Goal: Information Seeking & Learning: Learn about a topic

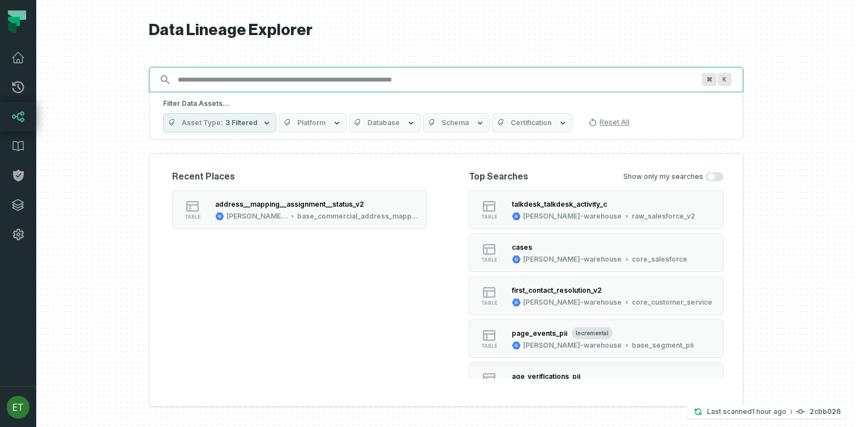
click at [318, 75] on input "Discovery Provider cmdk menu" at bounding box center [436, 80] width 530 height 18
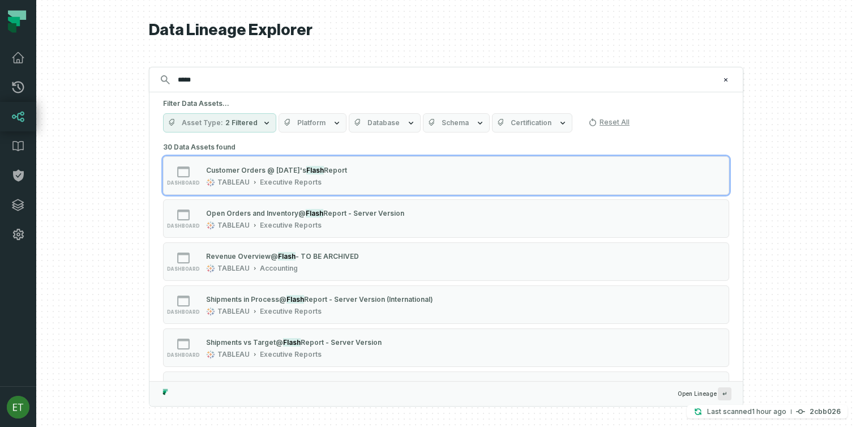
click at [265, 123] on icon "button" at bounding box center [266, 122] width 9 height 9
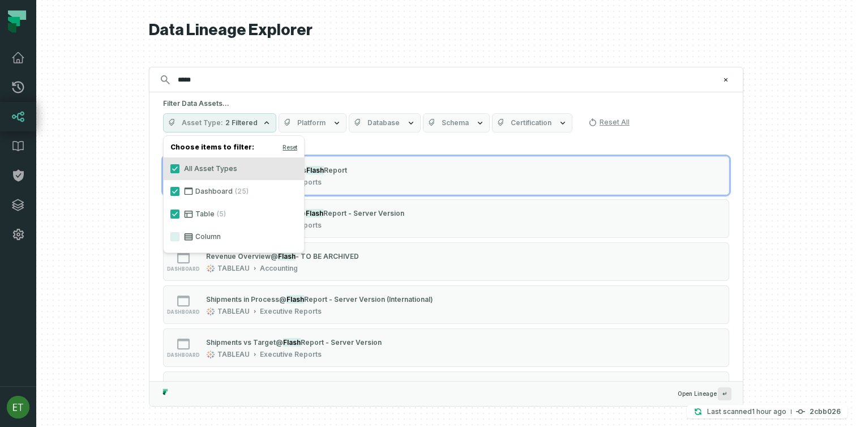
click at [265, 123] on icon "button" at bounding box center [266, 122] width 9 height 9
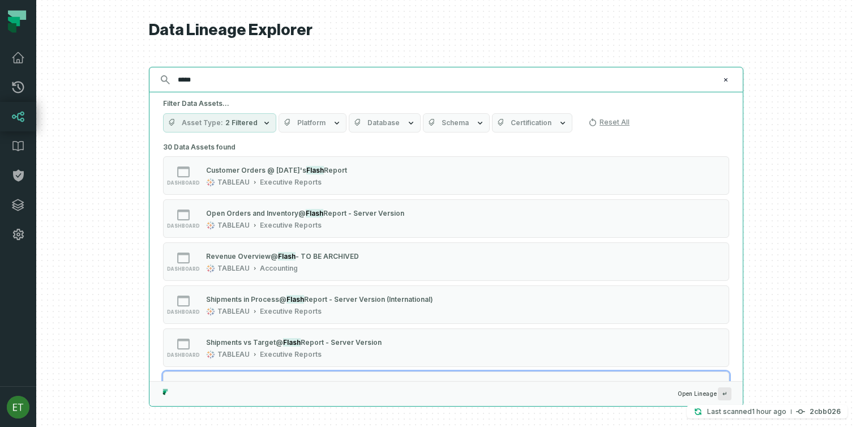
click at [341, 87] on input "*****" at bounding box center [445, 80] width 548 height 18
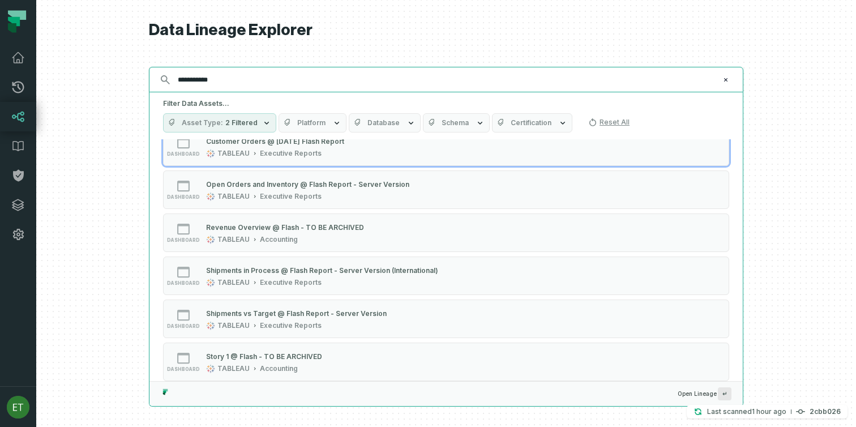
type input "**********"
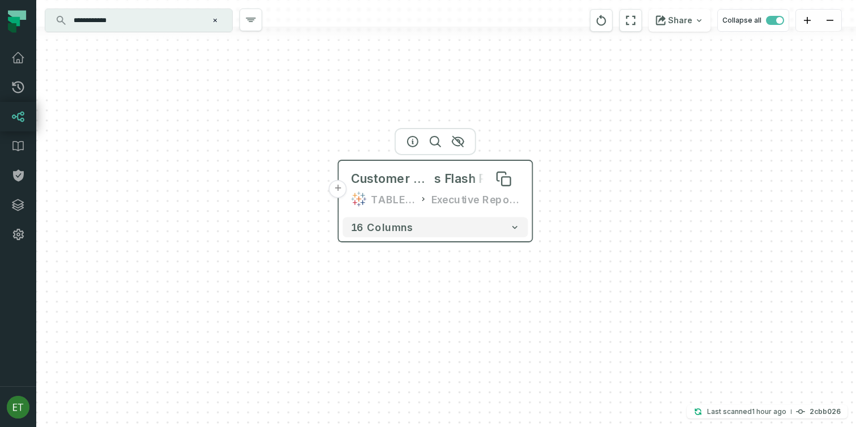
click at [395, 182] on span "Customer Orders @ [DATE]'" at bounding box center [393, 179] width 84 height 16
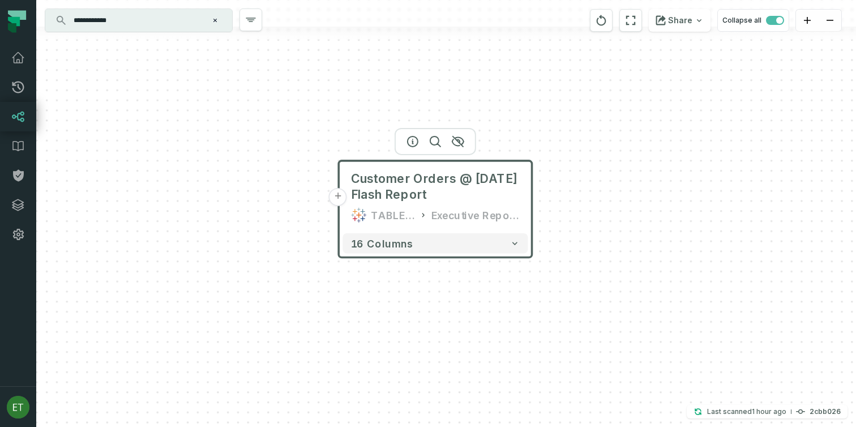
click at [342, 201] on button "+" at bounding box center [338, 197] width 18 height 18
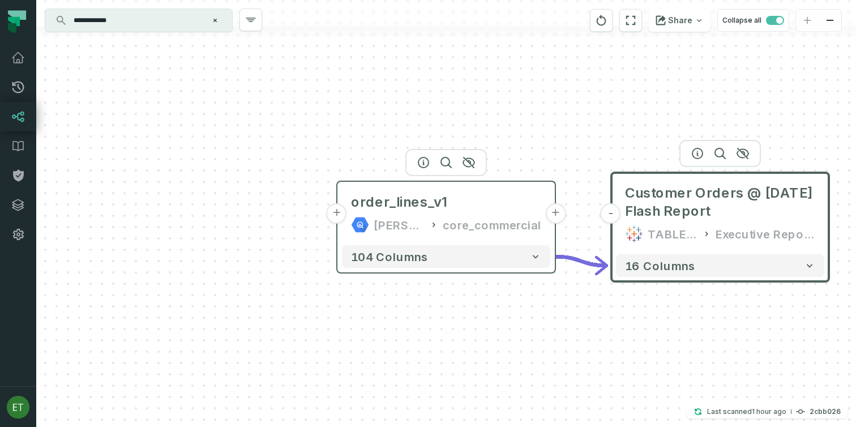
click at [337, 218] on button "+" at bounding box center [337, 213] width 20 height 20
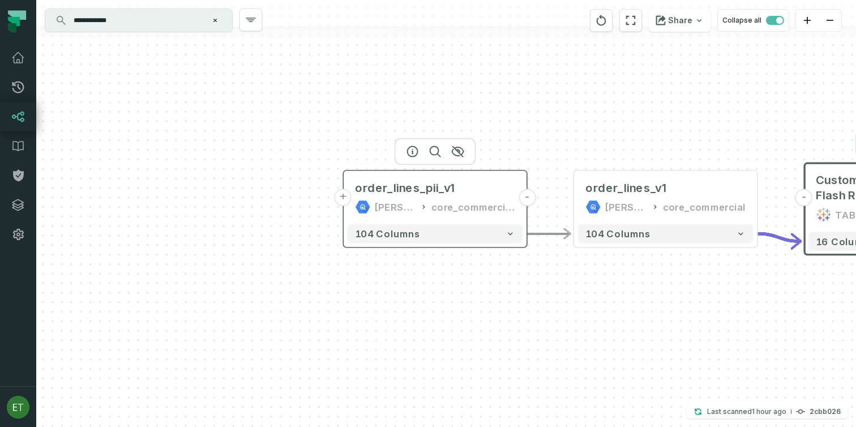
click at [346, 199] on button "+" at bounding box center [343, 197] width 17 height 17
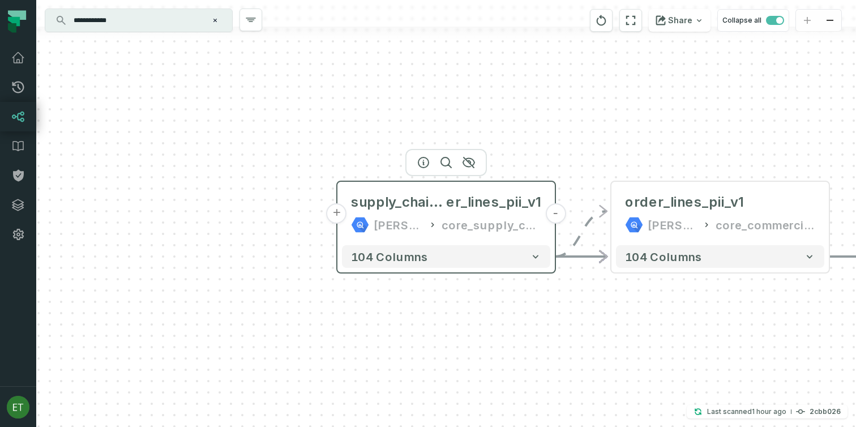
click at [342, 216] on button "+" at bounding box center [337, 213] width 20 height 20
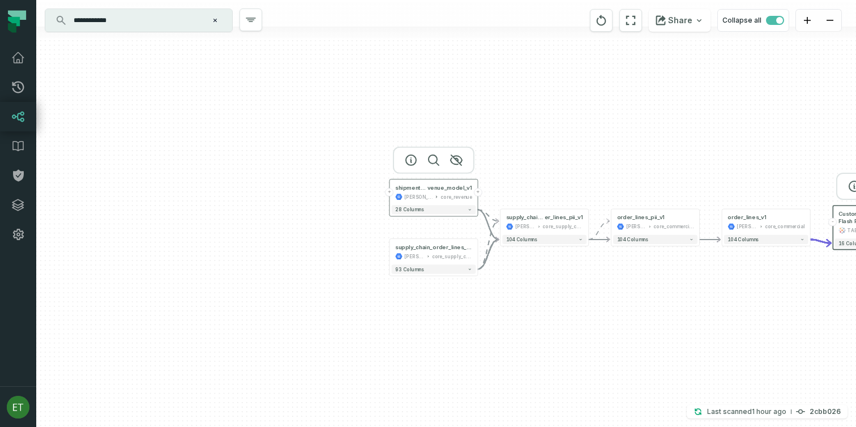
click at [390, 193] on button "+" at bounding box center [390, 192] width 8 height 8
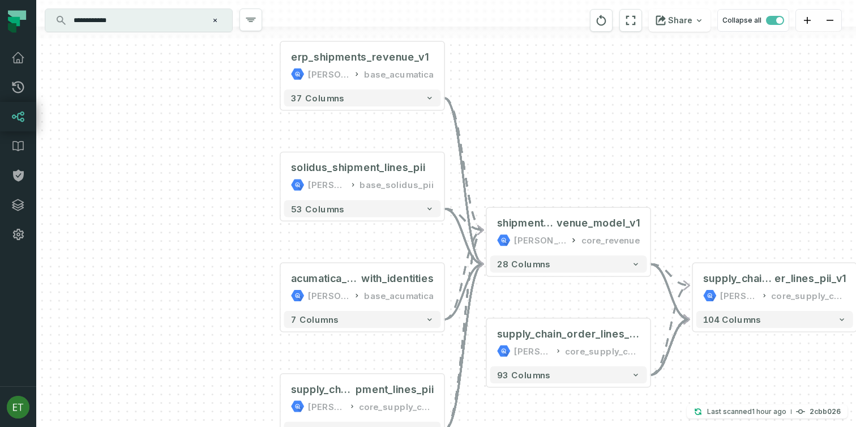
drag, startPoint x: 650, startPoint y: 307, endPoint x: 566, endPoint y: 294, distance: 85.3
click at [566, 294] on div "+ erp_shipments_revenue_v1 [PERSON_NAME]-warehouse base_acumatica - 37 columns …" at bounding box center [446, 213] width 820 height 427
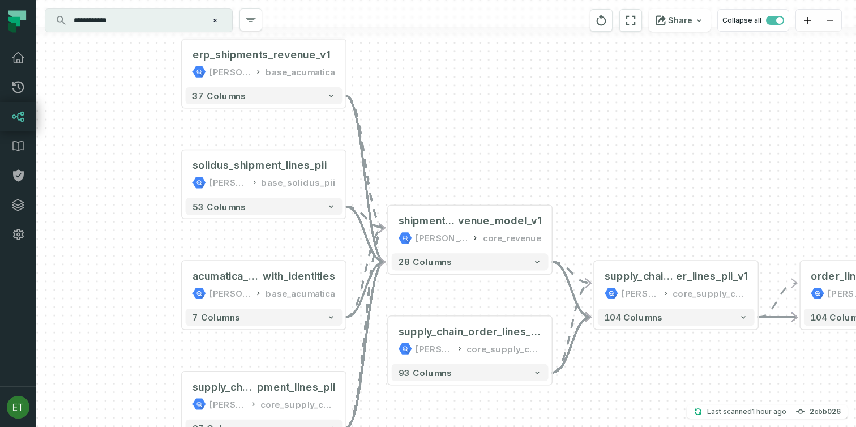
drag, startPoint x: 566, startPoint y: 294, endPoint x: 468, endPoint y: 292, distance: 98.0
click at [468, 292] on div "+ erp_shipments_revenue_v1 [PERSON_NAME]-warehouse base_acumatica - 37 columns …" at bounding box center [446, 213] width 820 height 427
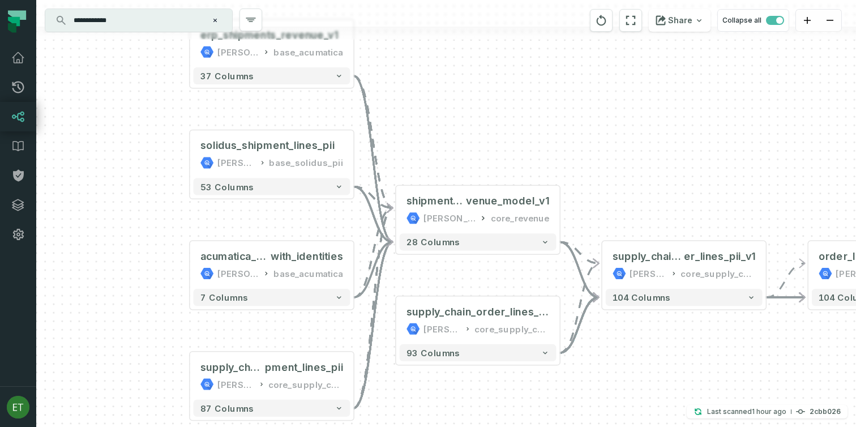
drag, startPoint x: 449, startPoint y: 294, endPoint x: 457, endPoint y: 272, distance: 23.1
click at [457, 272] on div "+ erp_shipments_revenue_v1 [PERSON_NAME]-warehouse base_acumatica - 37 columns …" at bounding box center [446, 213] width 820 height 427
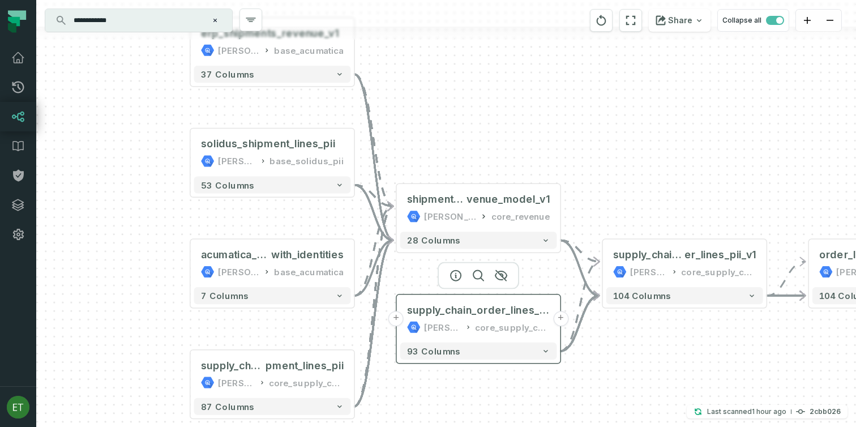
click at [400, 319] on button "+" at bounding box center [396, 318] width 15 height 15
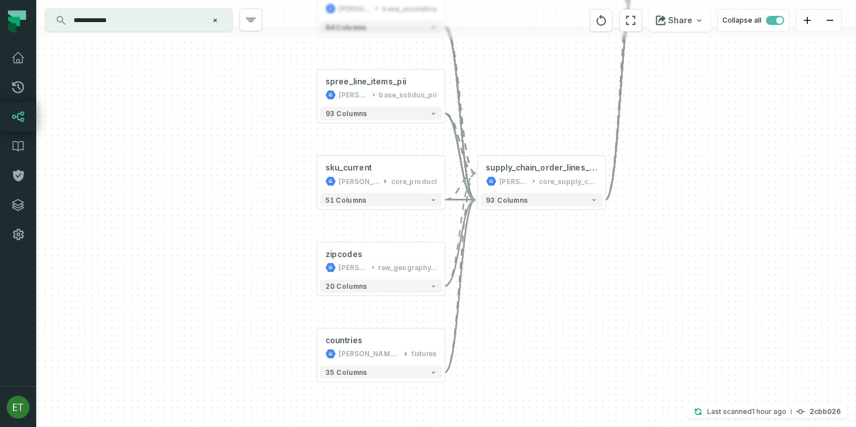
drag, startPoint x: 739, startPoint y: 207, endPoint x: 673, endPoint y: 136, distance: 97.0
click at [673, 136] on div "+ acumatica_order_lines [PERSON_NAME]-warehouse base_acumatica + 64 columns + s…" at bounding box center [446, 213] width 820 height 427
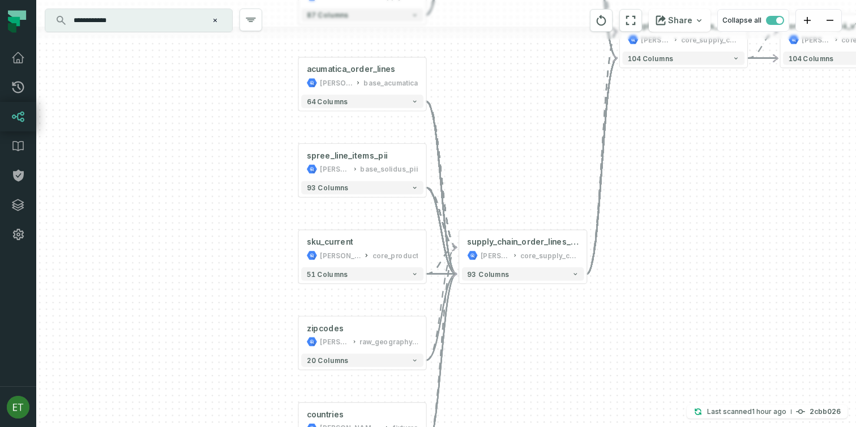
drag, startPoint x: 672, startPoint y: 107, endPoint x: 655, endPoint y: 190, distance: 85.1
click at [655, 190] on div "+ acumatica_order_lines [PERSON_NAME]-warehouse base_acumatica + 64 columns + s…" at bounding box center [446, 213] width 820 height 427
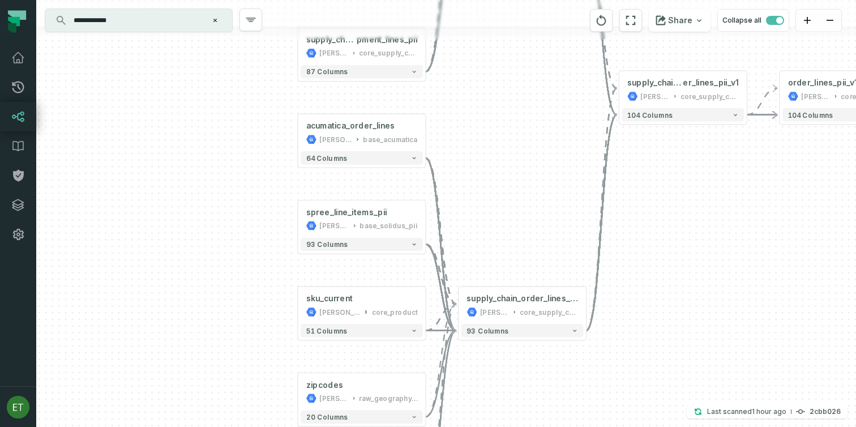
drag, startPoint x: 562, startPoint y: 196, endPoint x: 562, endPoint y: 217, distance: 21.0
click at [562, 217] on div "+ acumatica_order_lines [PERSON_NAME]-warehouse base_acumatica + 64 columns + s…" at bounding box center [446, 213] width 820 height 427
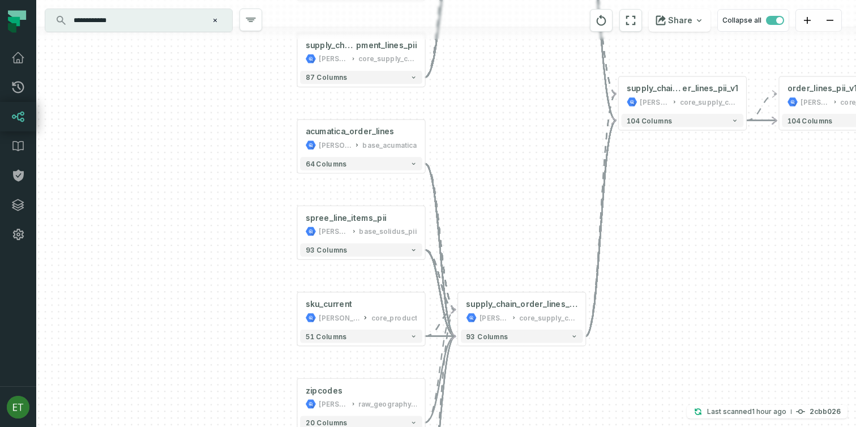
drag, startPoint x: 539, startPoint y: 147, endPoint x: 539, endPoint y: 183, distance: 35.7
click at [539, 183] on div "+ acumatica_order_lines [PERSON_NAME]-warehouse base_acumatica + 64 columns + s…" at bounding box center [446, 213] width 820 height 427
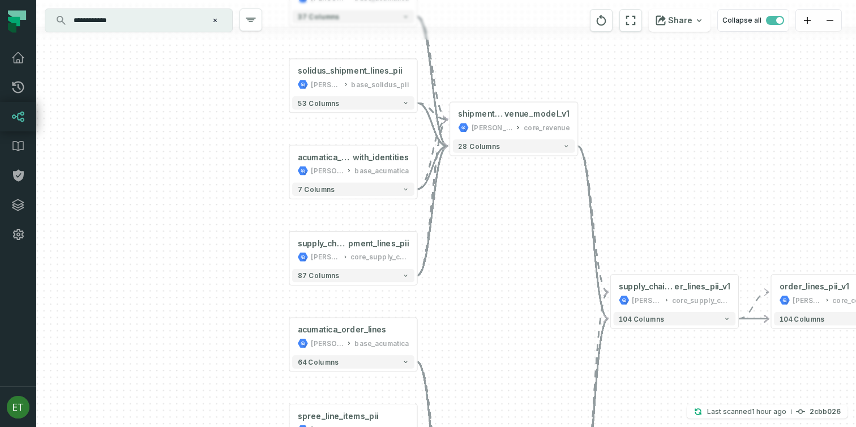
drag, startPoint x: 461, startPoint y: 124, endPoint x: 453, endPoint y: 287, distance: 162.8
click at [453, 287] on div "+ acumatica_order_lines [PERSON_NAME]-warehouse base_acumatica + 64 columns + s…" at bounding box center [446, 213] width 820 height 427
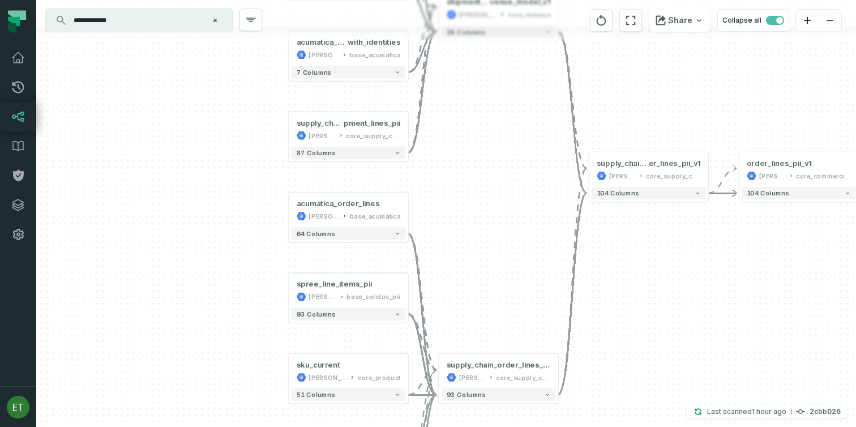
drag, startPoint x: 466, startPoint y: 253, endPoint x: 464, endPoint y: 227, distance: 26.1
click at [464, 227] on div "+ acumatica_order_lines [PERSON_NAME]-warehouse base_acumatica + 64 columns + s…" at bounding box center [446, 213] width 820 height 427
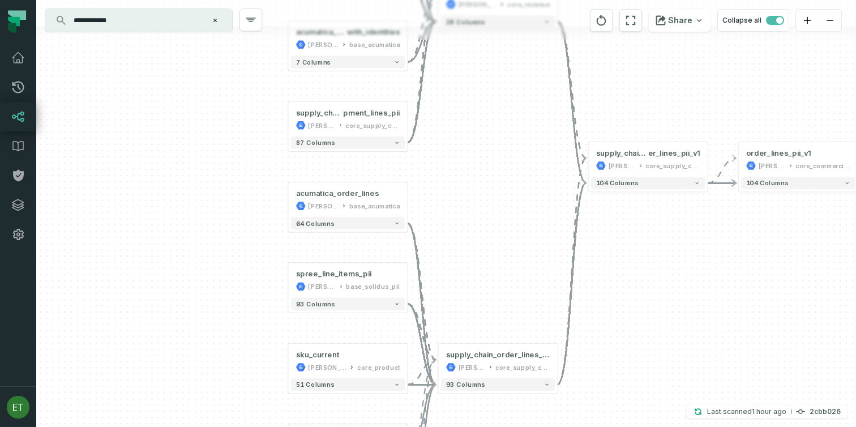
click at [515, 291] on div "+ acumatica_order_lines [PERSON_NAME]-warehouse base_acumatica + 64 columns + s…" at bounding box center [446, 213] width 820 height 427
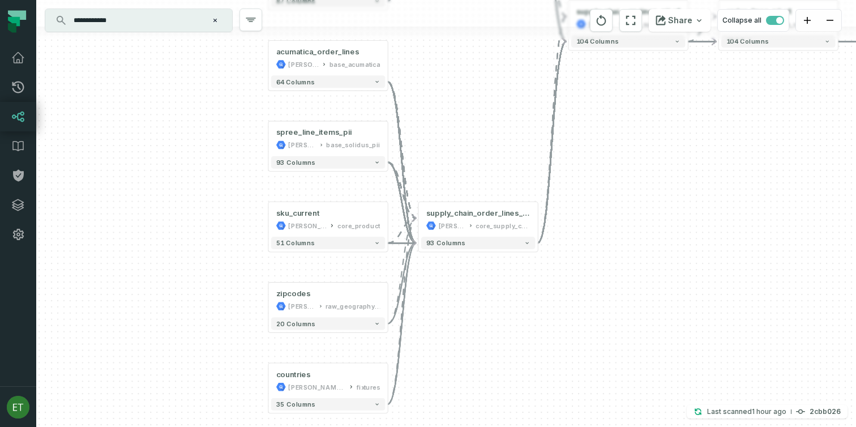
drag, startPoint x: 625, startPoint y: 323, endPoint x: 605, endPoint y: 182, distance: 142.4
click at [605, 181] on div "+ acumatica_order_lines [PERSON_NAME]-warehouse base_acumatica + 64 columns + s…" at bounding box center [446, 213] width 820 height 427
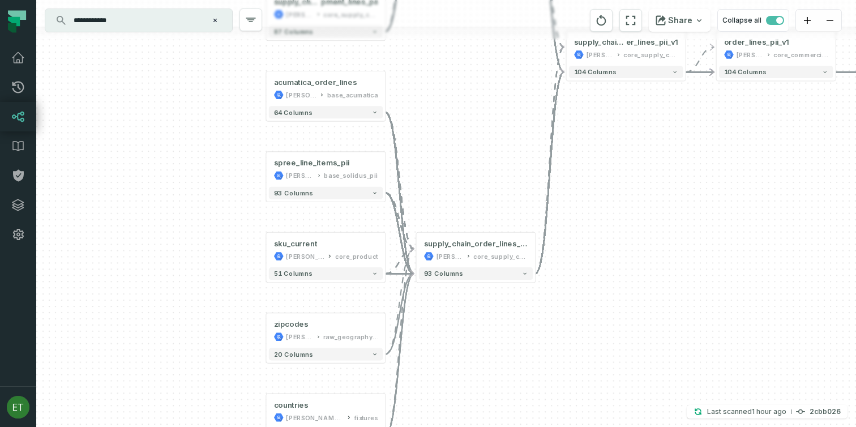
drag, startPoint x: 554, startPoint y: 272, endPoint x: 549, endPoint y: 293, distance: 21.0
click at [549, 293] on div "+ acumatica_order_lines [PERSON_NAME]-warehouse base_acumatica + 64 columns + s…" at bounding box center [446, 213] width 820 height 427
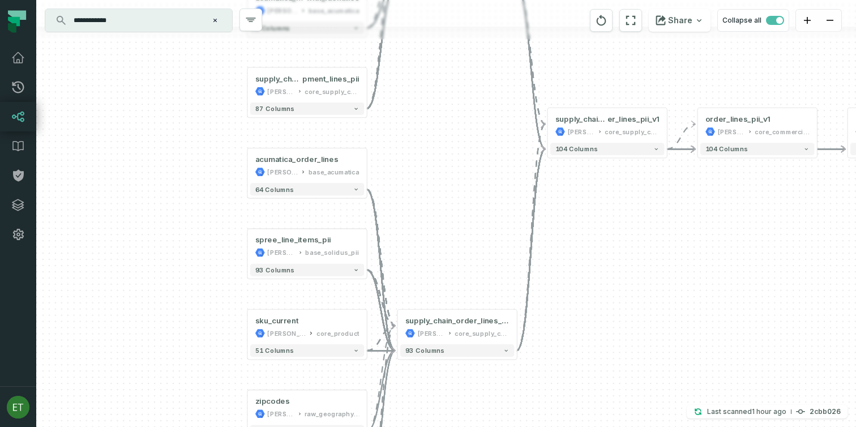
drag, startPoint x: 584, startPoint y: 214, endPoint x: 577, endPoint y: 242, distance: 29.7
click at [577, 242] on div "+ acumatica_order_lines [PERSON_NAME]-warehouse base_acumatica + 64 columns + s…" at bounding box center [446, 213] width 820 height 427
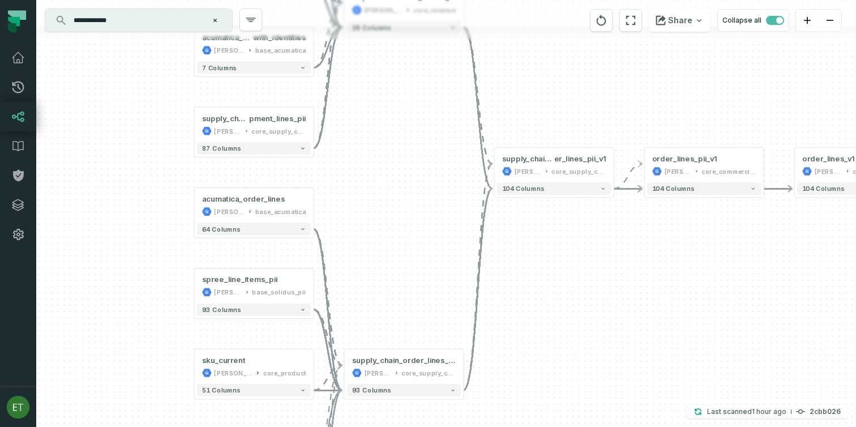
drag, startPoint x: 586, startPoint y: 255, endPoint x: 524, endPoint y: 294, distance: 73.2
click at [524, 295] on div "+ acumatica_order_lines [PERSON_NAME]-warehouse base_acumatica + 64 columns + s…" at bounding box center [446, 213] width 820 height 427
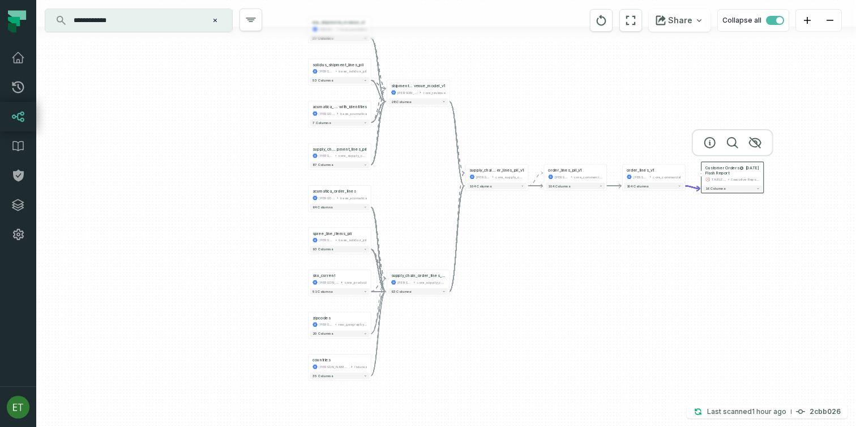
drag, startPoint x: 531, startPoint y: 318, endPoint x: 520, endPoint y: 241, distance: 77.1
click at [520, 241] on div "+ acumatica_order_lines [PERSON_NAME]-warehouse base_acumatica + 64 columns + s…" at bounding box center [446, 213] width 820 height 427
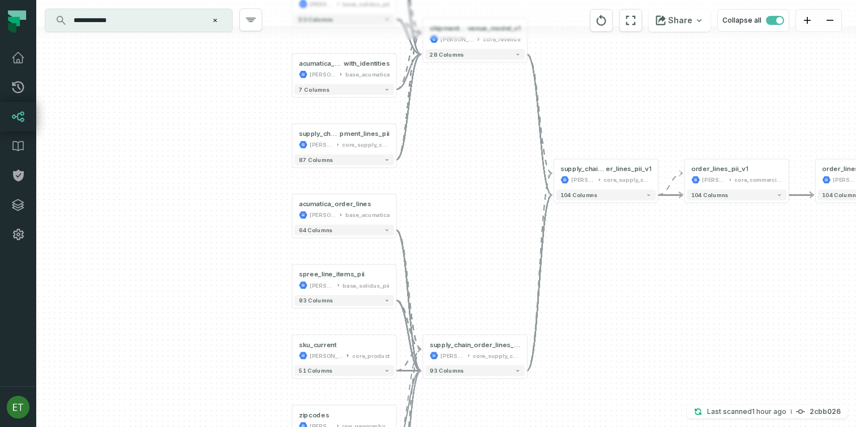
drag, startPoint x: 489, startPoint y: 142, endPoint x: 481, endPoint y: 157, distance: 17.5
click at [481, 157] on div "+ acumatica_order_lines [PERSON_NAME]-warehouse base_acumatica + 64 columns + s…" at bounding box center [446, 213] width 820 height 427
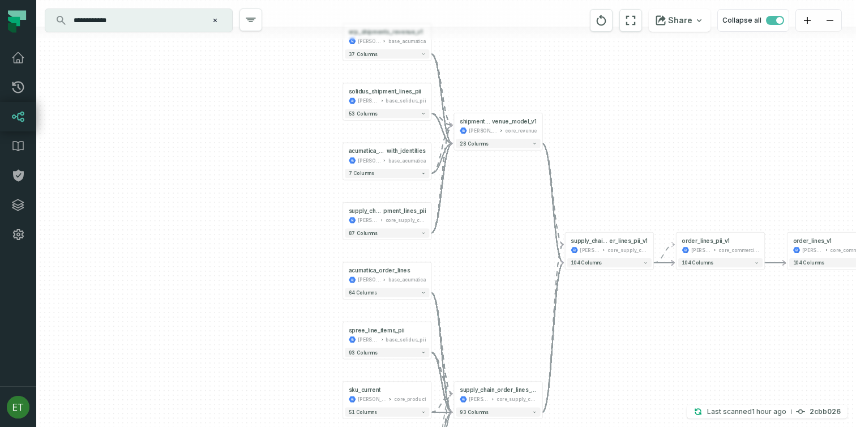
drag, startPoint x: 500, startPoint y: 151, endPoint x: 500, endPoint y: 223, distance: 71.9
click at [500, 223] on div "+ acumatica_order_lines [PERSON_NAME]-warehouse base_acumatica + 64 columns + s…" at bounding box center [446, 213] width 820 height 427
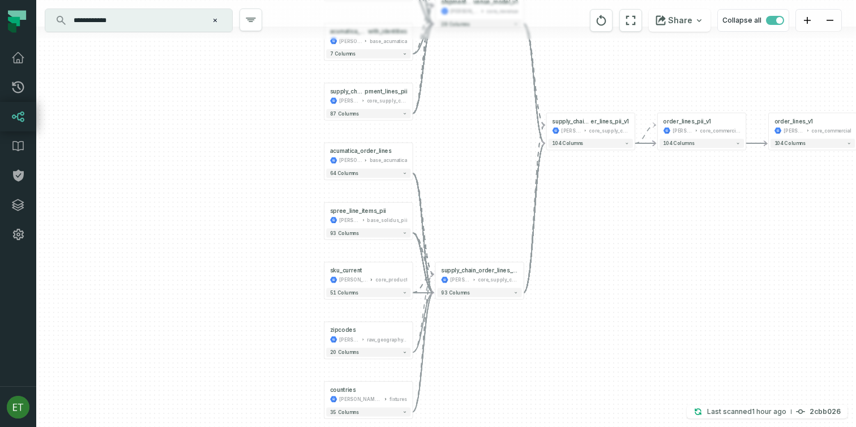
drag, startPoint x: 501, startPoint y: 310, endPoint x: 484, endPoint y: 190, distance: 121.9
click at [484, 190] on div "+ acumatica_order_lines [PERSON_NAME]-warehouse base_acumatica + 64 columns + s…" at bounding box center [446, 213] width 820 height 427
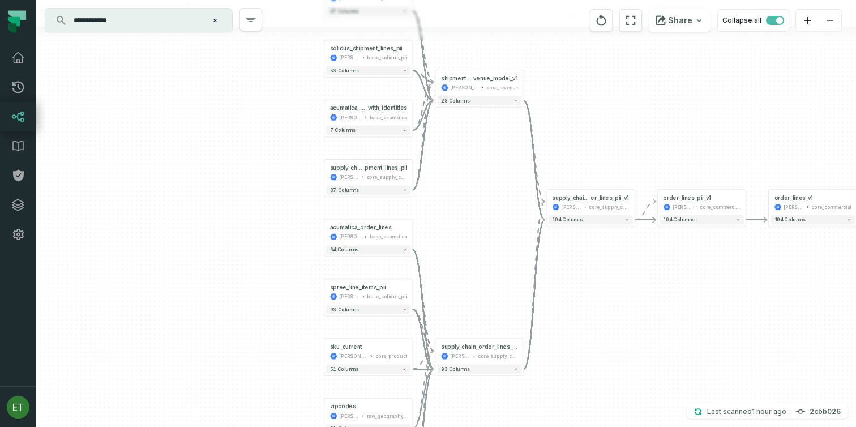
drag, startPoint x: 498, startPoint y: 199, endPoint x: 498, endPoint y: 240, distance: 40.8
click at [498, 240] on div "+ acumatica_order_lines [PERSON_NAME]-warehouse base_acumatica + 64 columns + s…" at bounding box center [446, 213] width 820 height 427
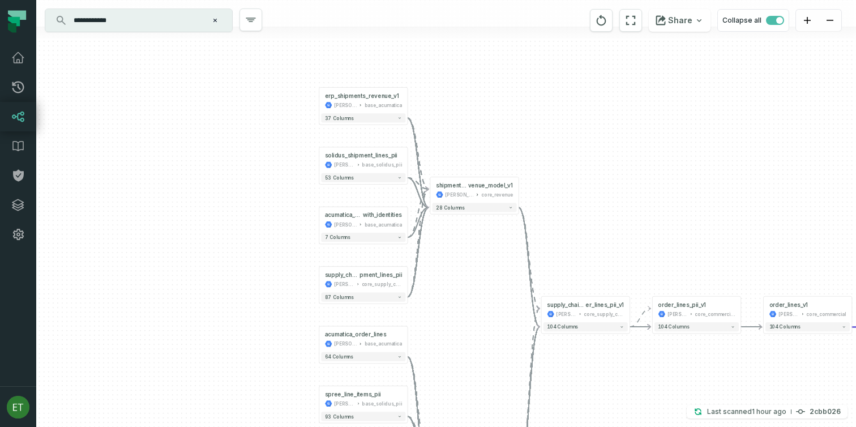
drag, startPoint x: 499, startPoint y: 161, endPoint x: 494, endPoint y: 268, distance: 107.2
click at [494, 268] on div "+ acumatica_order_lines [PERSON_NAME]-warehouse base_acumatica + 64 columns + s…" at bounding box center [446, 213] width 820 height 427
drag, startPoint x: 494, startPoint y: 268, endPoint x: 472, endPoint y: 193, distance: 77.8
click at [473, 193] on div "+ acumatica_order_lines [PERSON_NAME]-warehouse base_acumatica + 64 columns + s…" at bounding box center [446, 213] width 820 height 427
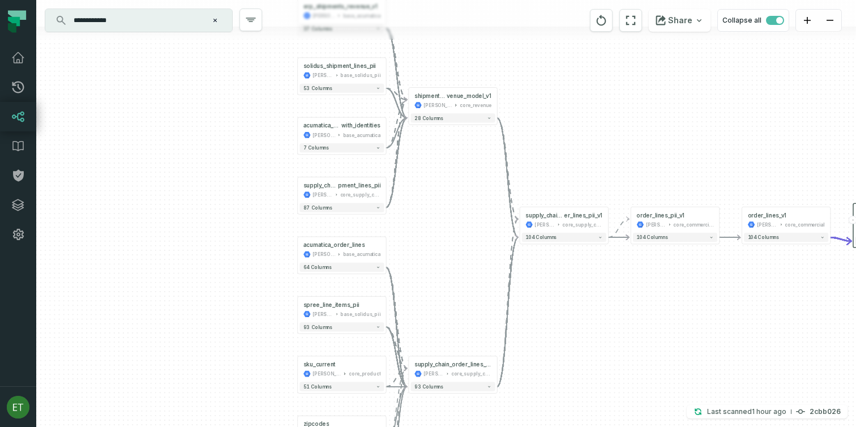
drag, startPoint x: 456, startPoint y: 252, endPoint x: 456, endPoint y: 236, distance: 16.4
click at [456, 236] on div "+ acumatica_order_lines [PERSON_NAME]-warehouse base_acumatica + 64 columns + s…" at bounding box center [446, 213] width 820 height 427
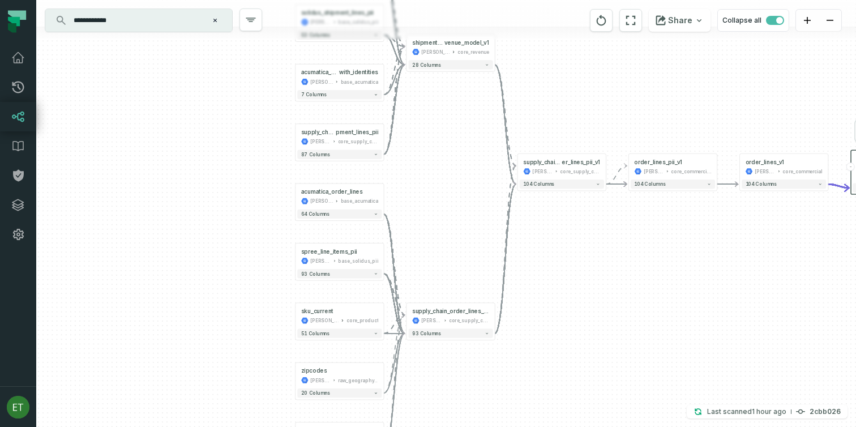
drag, startPoint x: 496, startPoint y: 241, endPoint x: 489, endPoint y: 187, distance: 54.2
click at [490, 187] on div "+ acumatica_order_lines [PERSON_NAME]-warehouse base_acumatica + 64 columns + s…" at bounding box center [446, 213] width 820 height 427
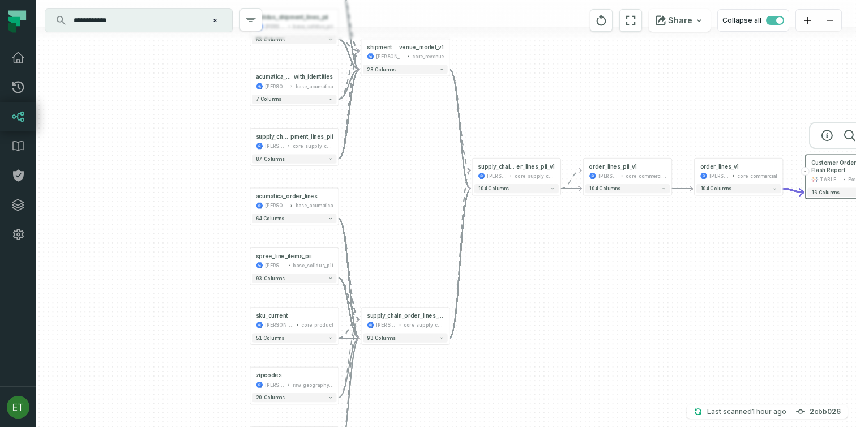
drag, startPoint x: 490, startPoint y: 165, endPoint x: 446, endPoint y: 172, distance: 44.7
click at [446, 172] on div "+ acumatica_order_lines [PERSON_NAME]-warehouse base_acumatica + 64 columns + s…" at bounding box center [446, 213] width 820 height 427
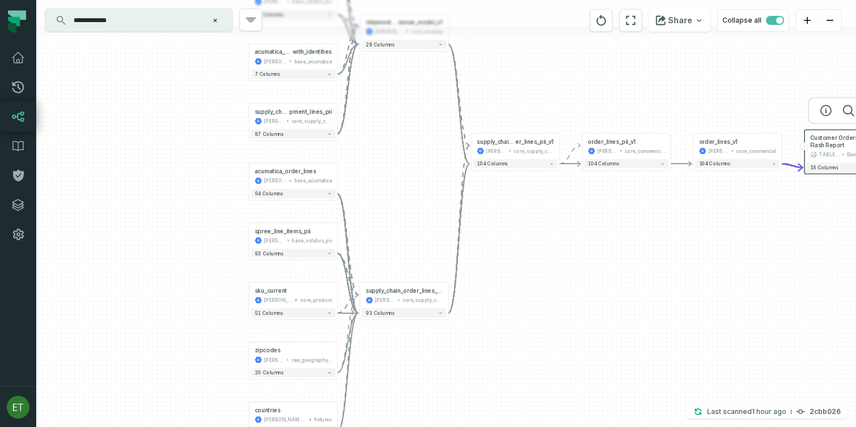
drag, startPoint x: 371, startPoint y: 227, endPoint x: 372, endPoint y: 167, distance: 60.6
click at [372, 167] on div "+ acumatica_order_lines [PERSON_NAME]-warehouse base_acumatica + 64 columns + s…" at bounding box center [446, 213] width 820 height 427
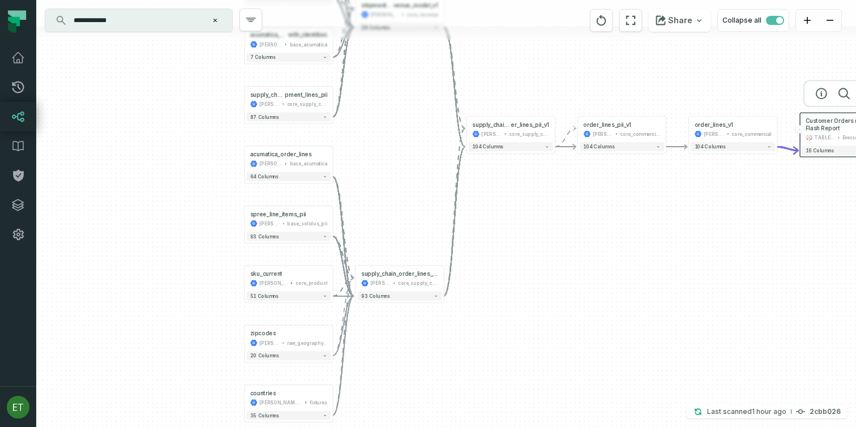
drag, startPoint x: 169, startPoint y: 278, endPoint x: 165, endPoint y: 296, distance: 19.2
click at [165, 296] on div "+ acumatica_order_lines [PERSON_NAME]-warehouse base_acumatica + 64 columns + s…" at bounding box center [446, 213] width 820 height 427
click at [245, 163] on header "+ acumatica_order_lines [PERSON_NAME]-warehouse base_acumatica +" at bounding box center [289, 158] width 88 height 24
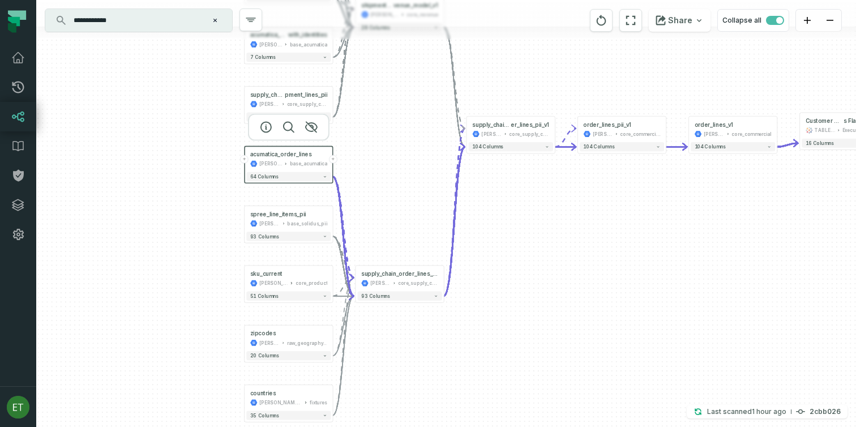
click at [245, 160] on button "+" at bounding box center [244, 159] width 8 height 8
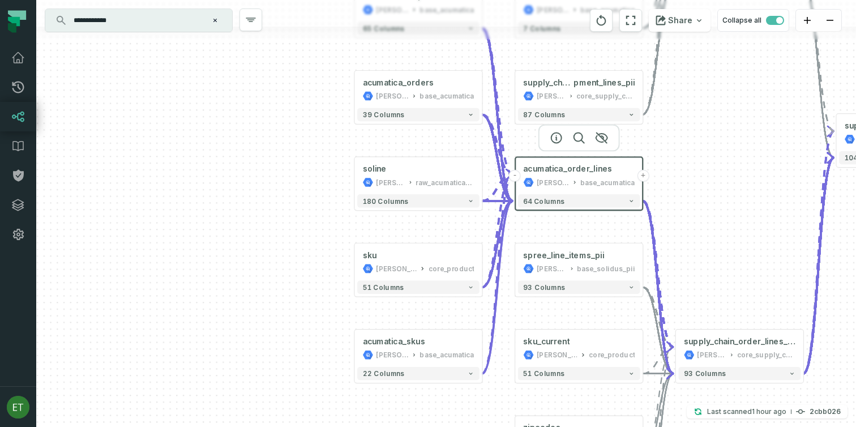
drag, startPoint x: 351, startPoint y: 263, endPoint x: 323, endPoint y: 193, distance: 75.0
click at [323, 193] on div "+ acumatica_shipment_lines [PERSON_NAME]-warehouse base_acumatica + 65 columns …" at bounding box center [446, 213] width 820 height 427
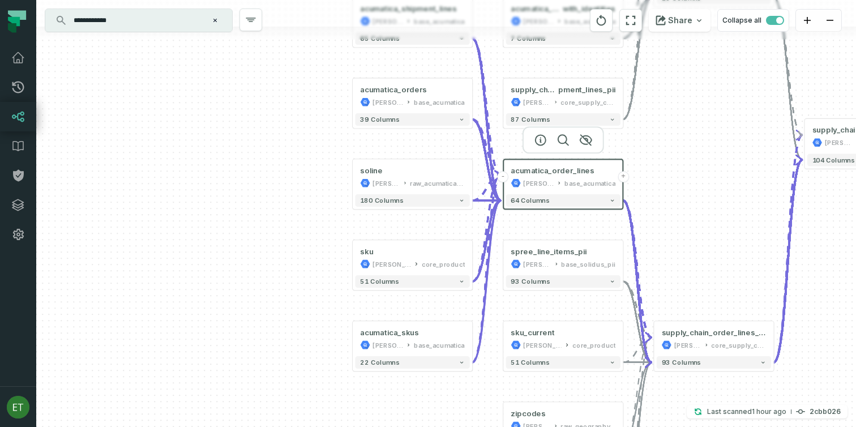
click at [323, 193] on div "+ acumatica_shipment_lines [PERSON_NAME]-warehouse base_acumatica + 65 columns …" at bounding box center [446, 213] width 820 height 427
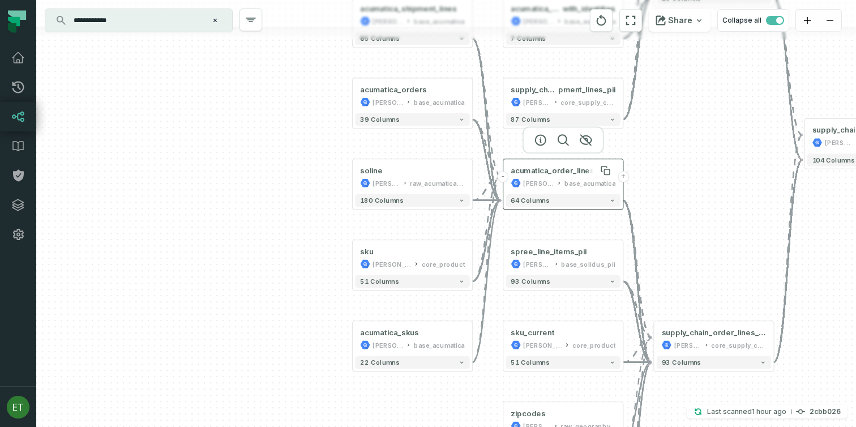
click at [566, 174] on div "acumatica_order_lines" at bounding box center [552, 170] width 83 height 10
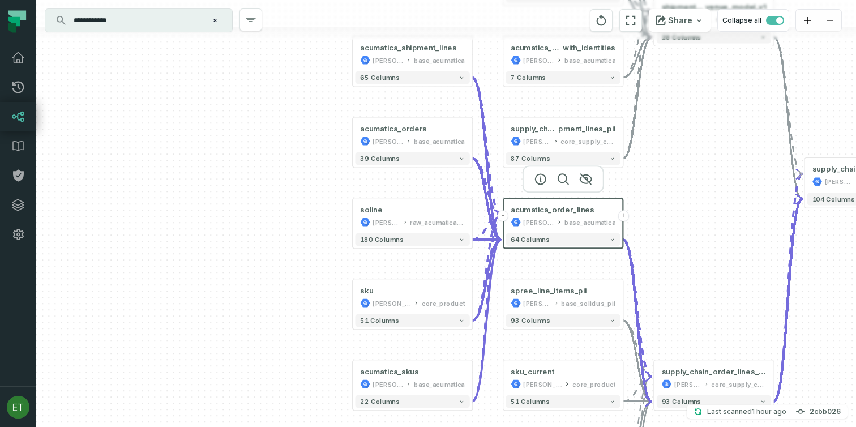
drag, startPoint x: 325, startPoint y: 186, endPoint x: 325, endPoint y: 226, distance: 39.6
click at [325, 227] on div "+ acumatica_shipment_lines [PERSON_NAME]-warehouse base_acumatica + 65 columns …" at bounding box center [446, 213] width 820 height 427
